Goal: Browse casually

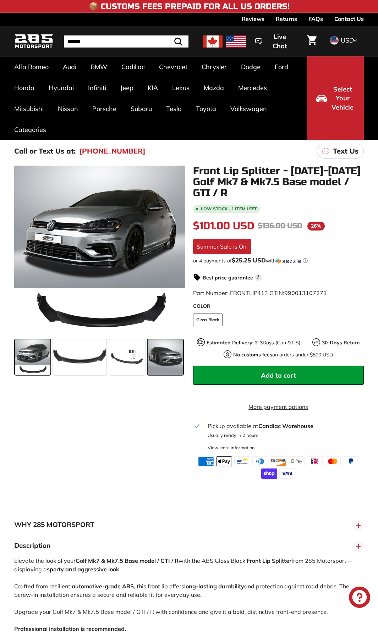
click at [174, 353] on span at bounding box center [165, 357] width 35 height 35
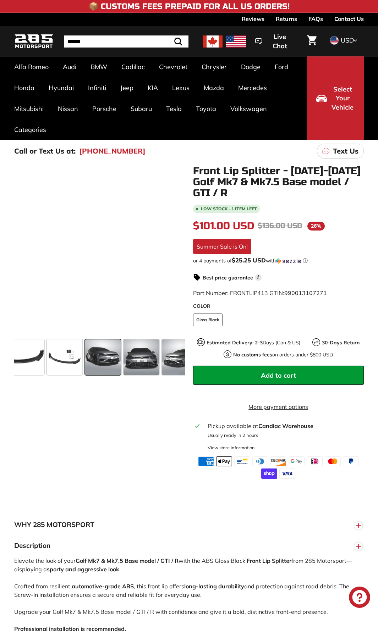
scroll to position [0, 66]
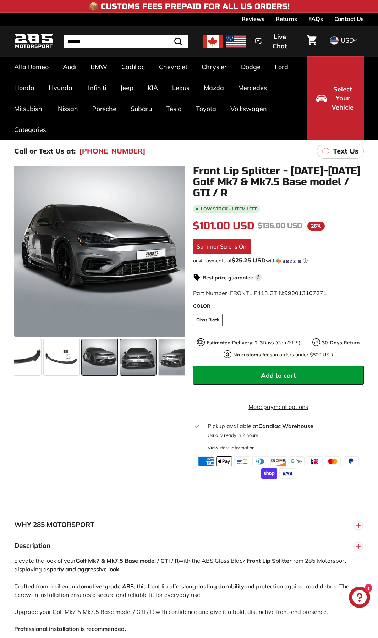
click at [142, 358] on span at bounding box center [137, 357] width 35 height 35
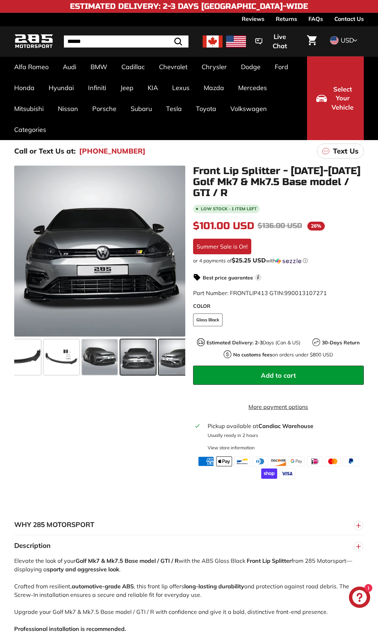
click at [171, 354] on span at bounding box center [176, 357] width 35 height 35
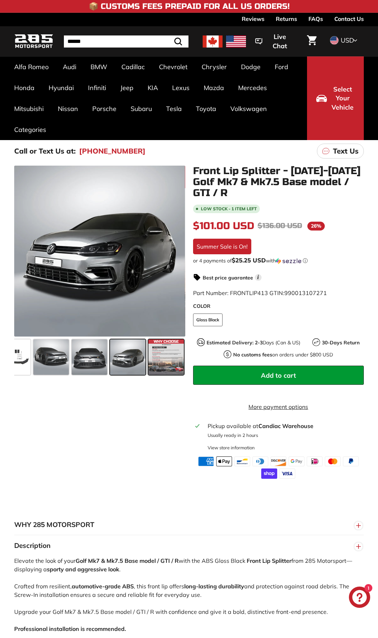
scroll to position [0, 112]
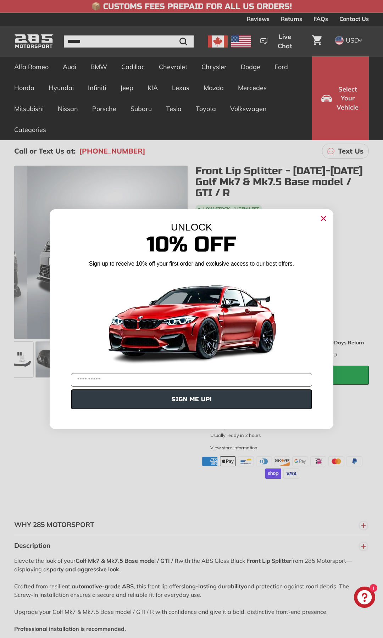
click at [326, 219] on circle "Close dialog" at bounding box center [323, 218] width 11 height 11
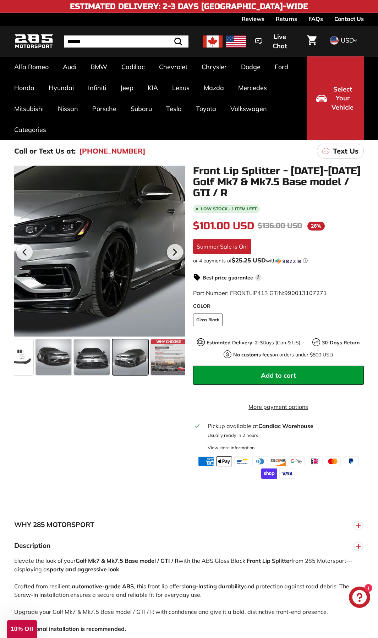
drag, startPoint x: 154, startPoint y: 269, endPoint x: 128, endPoint y: 272, distance: 25.8
click at [128, 272] on div at bounding box center [99, 251] width 171 height 171
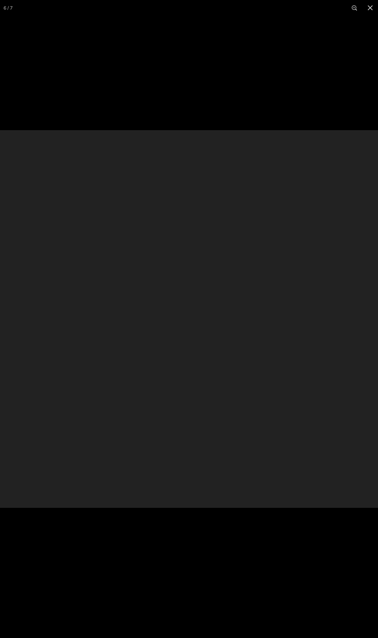
click at [97, 275] on div at bounding box center [189, 319] width 378 height 378
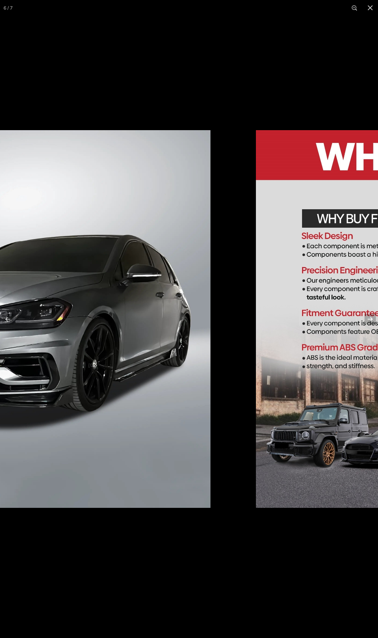
click at [82, 324] on img at bounding box center [22, 319] width 378 height 378
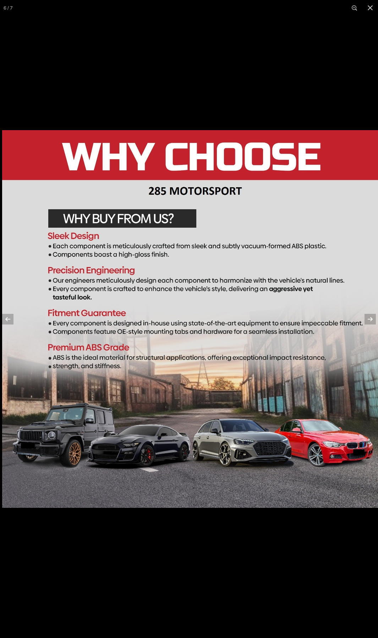
scroll to position [0, 114]
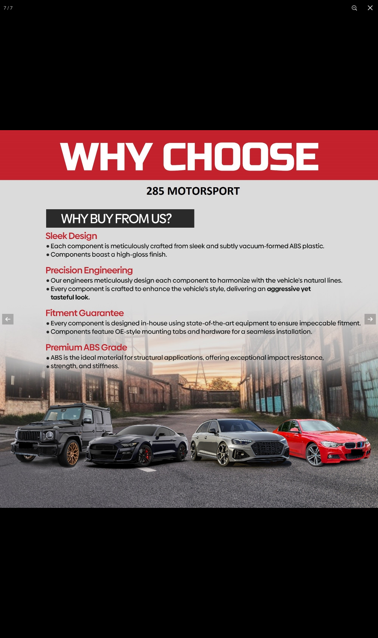
click at [257, 326] on img at bounding box center [189, 319] width 378 height 378
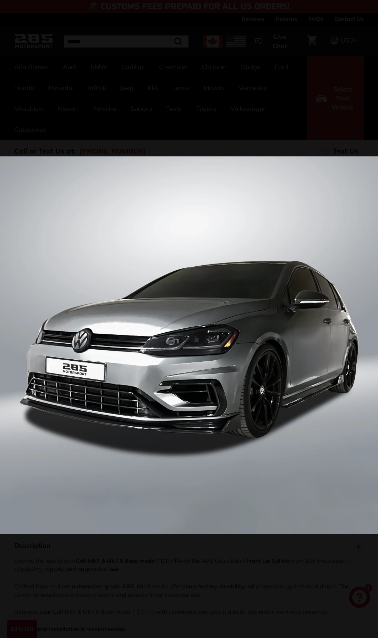
click at [259, 430] on img at bounding box center [189, 345] width 378 height 378
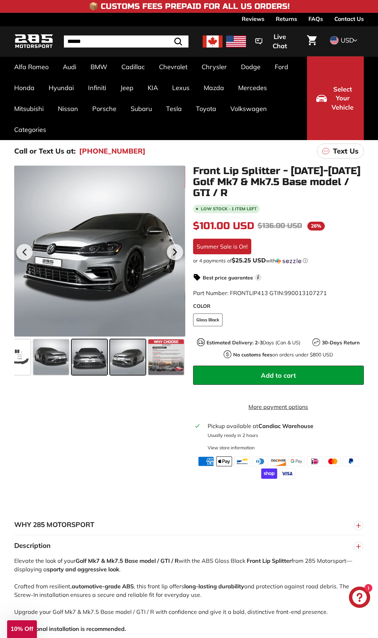
click at [88, 361] on span at bounding box center [89, 357] width 35 height 35
